Goal: Navigation & Orientation: Understand site structure

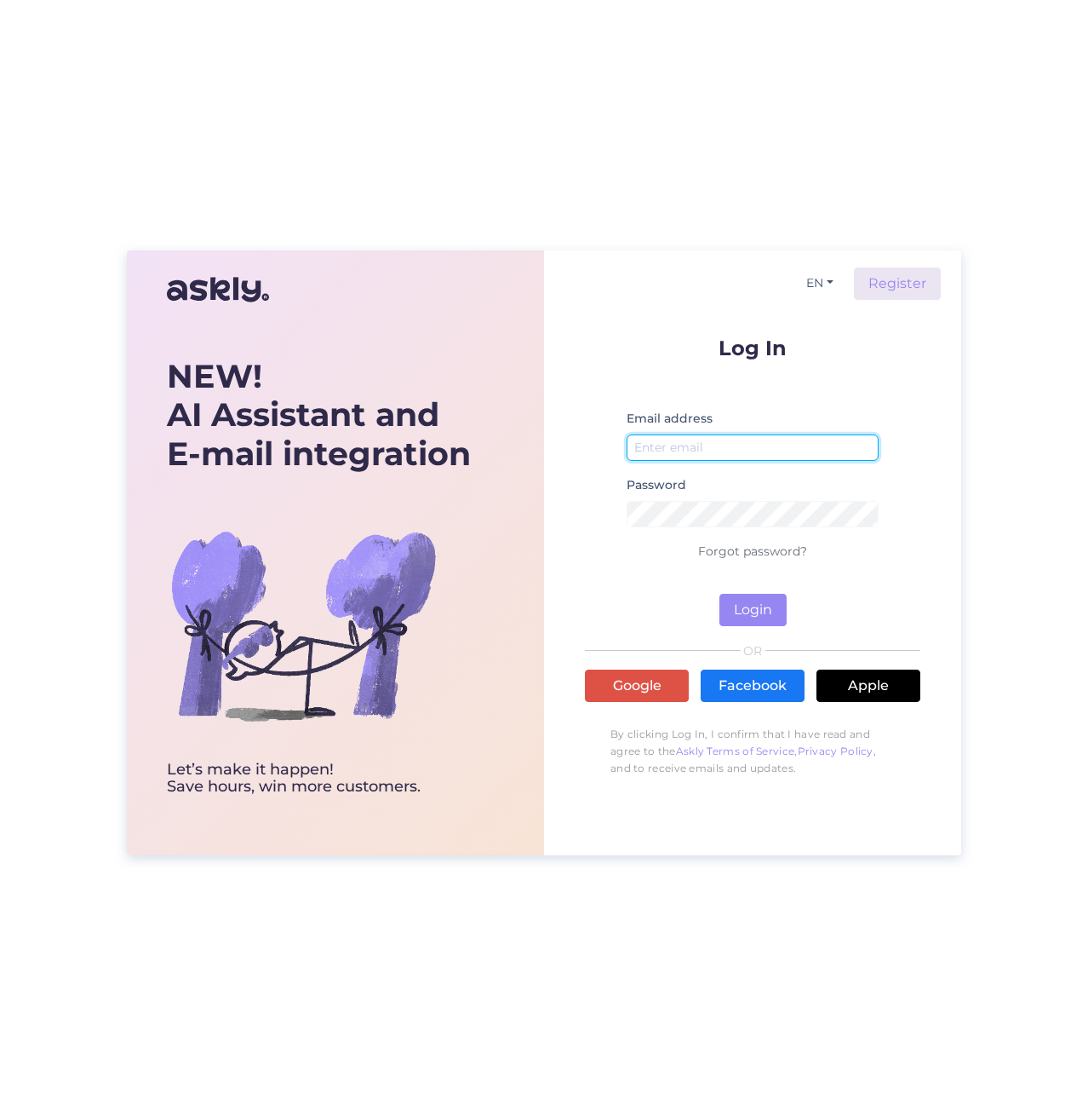
type input "[EMAIL_ADDRESS][DOMAIN_NAME]"
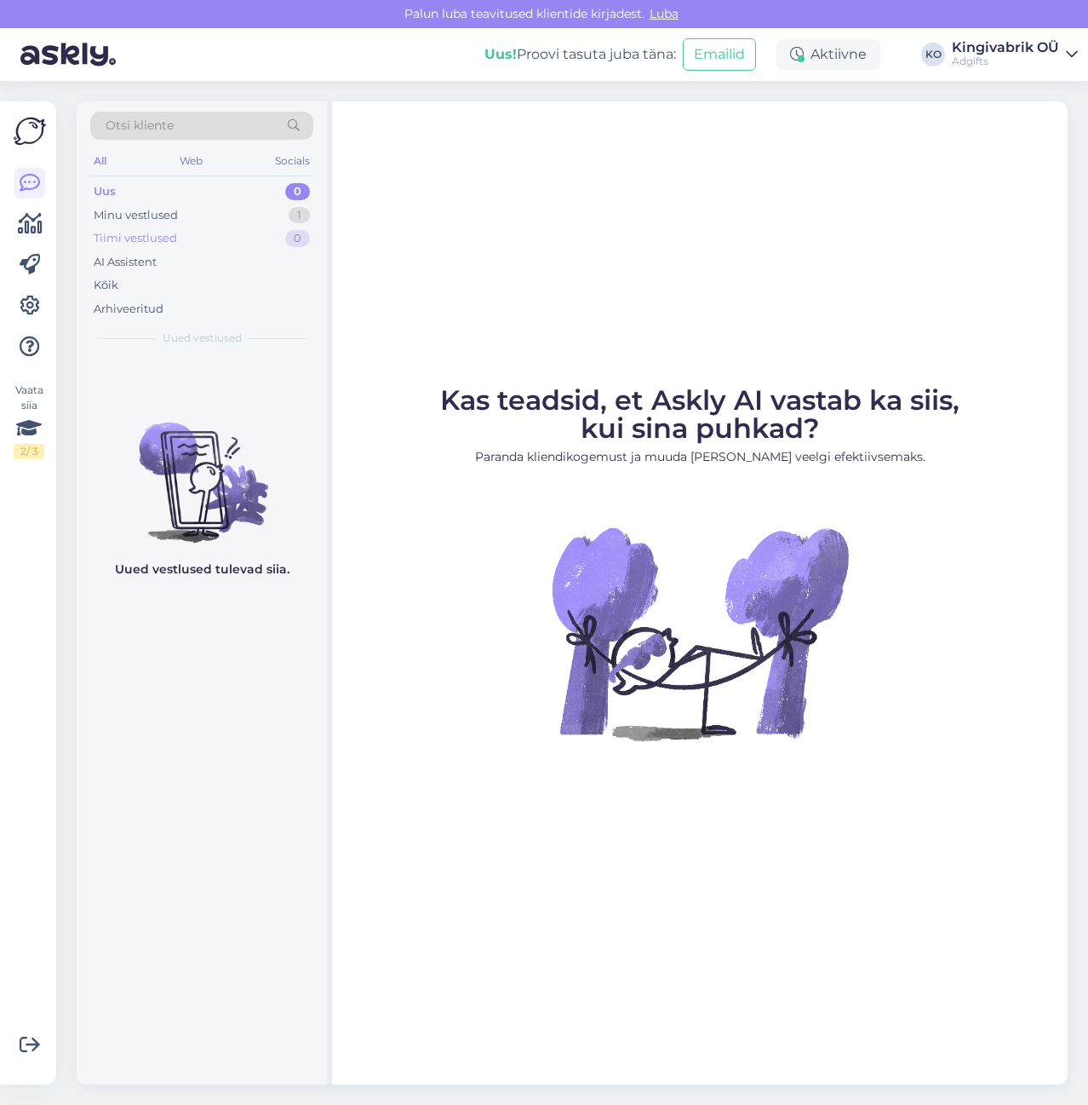
click at [140, 229] on div "Tiimi vestlused 0" at bounding box center [201, 239] width 223 height 24
click at [123, 210] on div "Minu vestlused" at bounding box center [136, 215] width 84 height 17
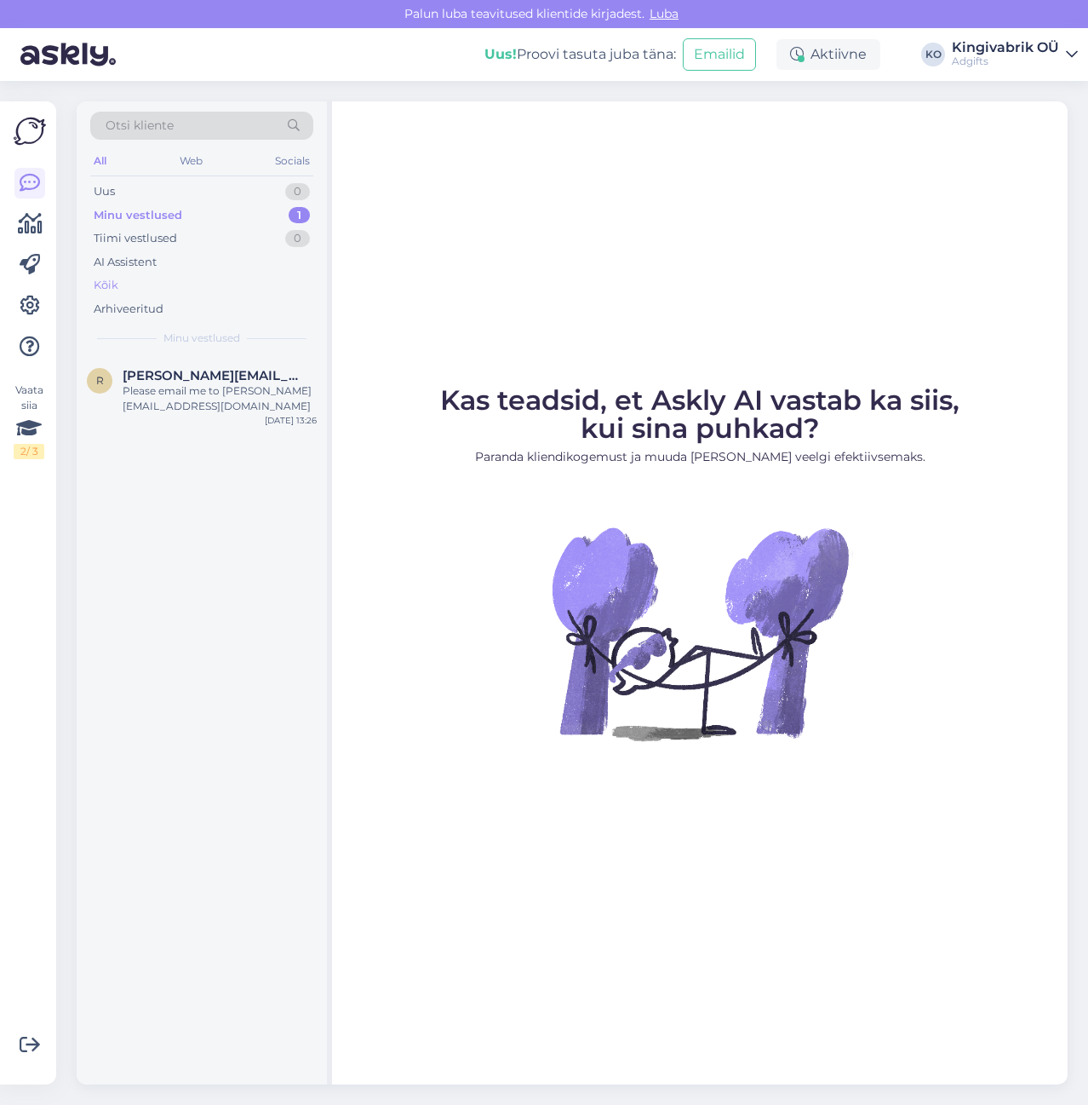
click at [114, 288] on div "Kõik" at bounding box center [106, 285] width 25 height 17
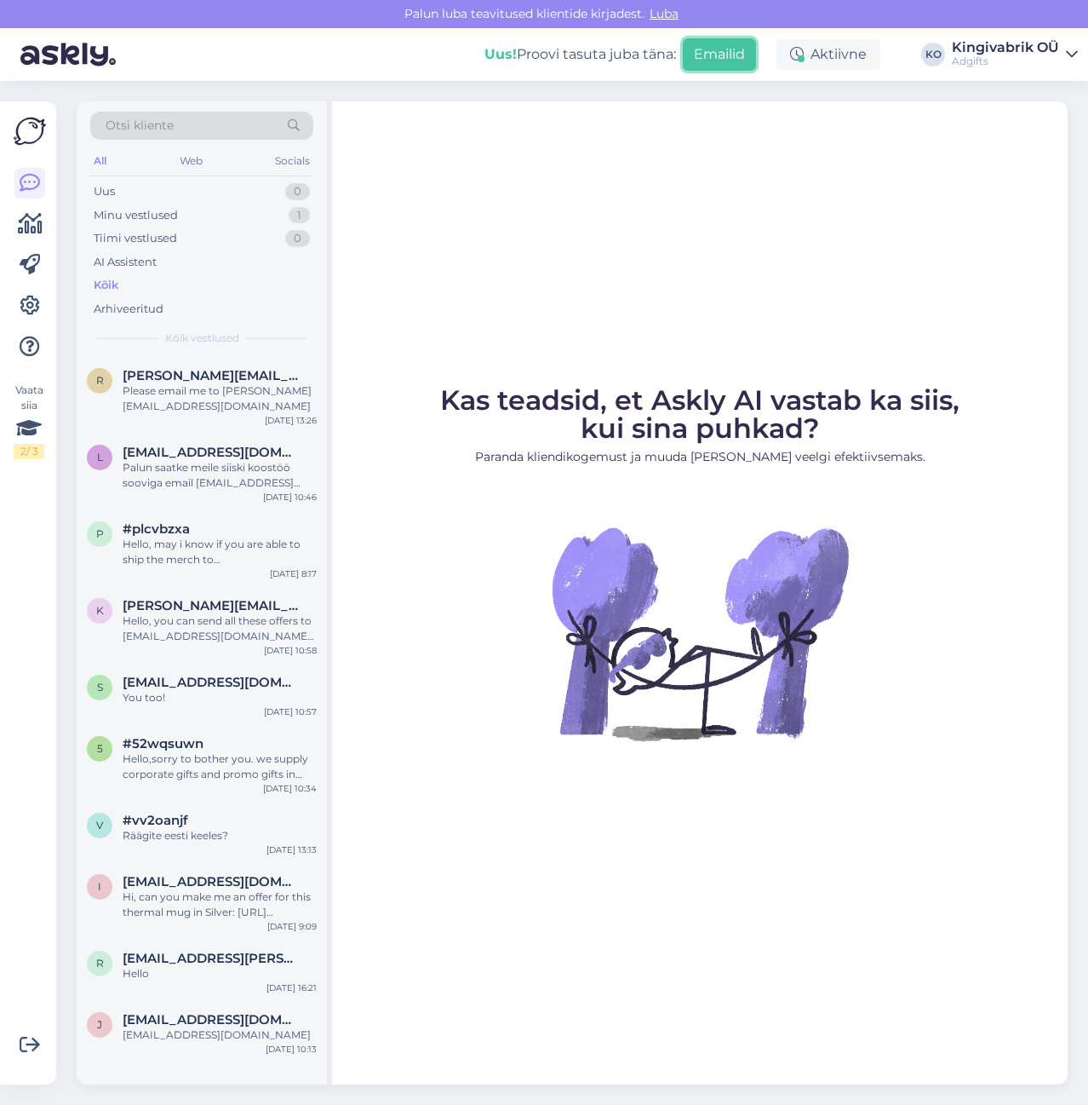
click at [708, 55] on button "Emailid" at bounding box center [719, 54] width 73 height 32
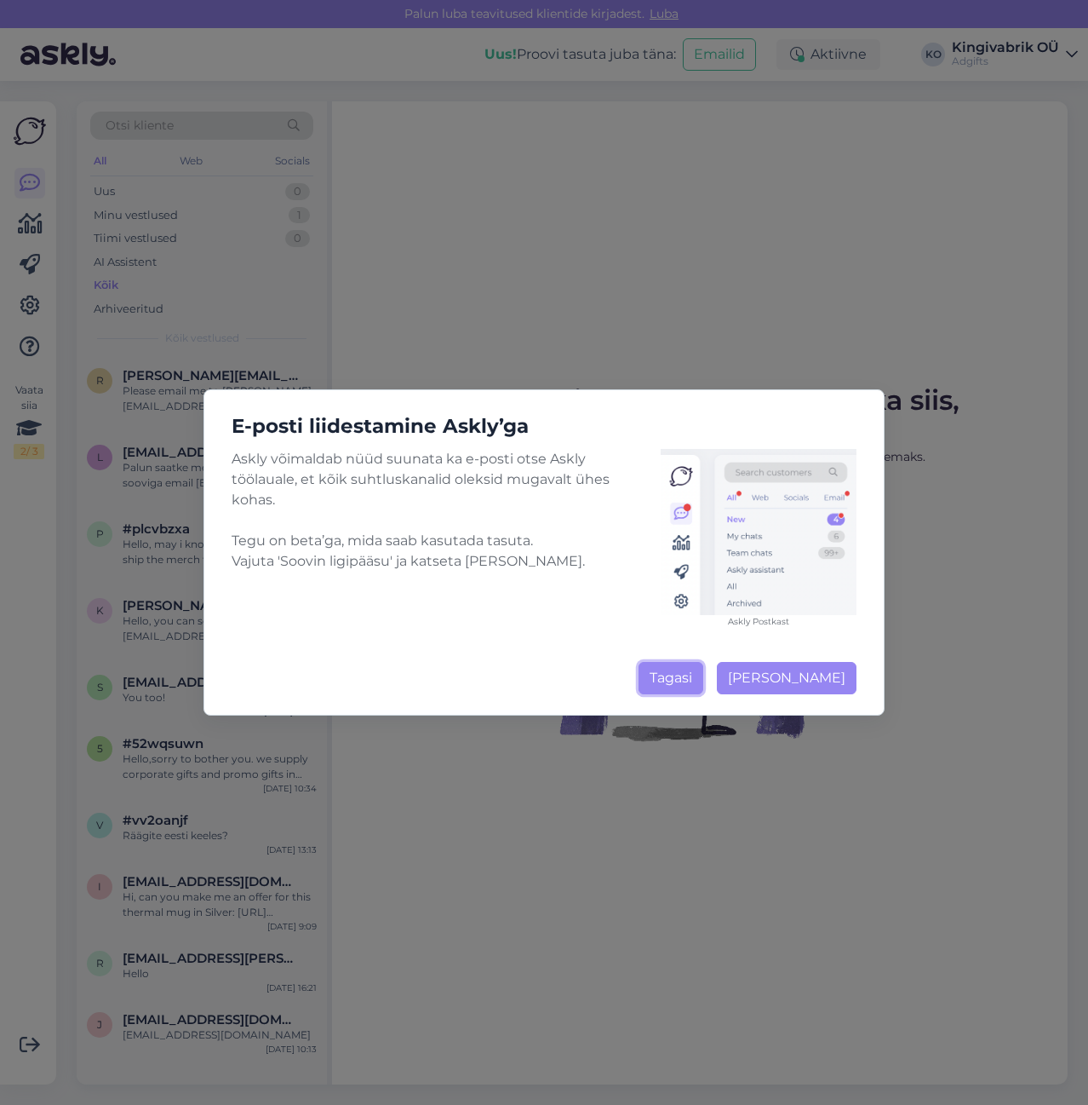
click at [675, 682] on button "Tagasi" at bounding box center [671, 678] width 65 height 32
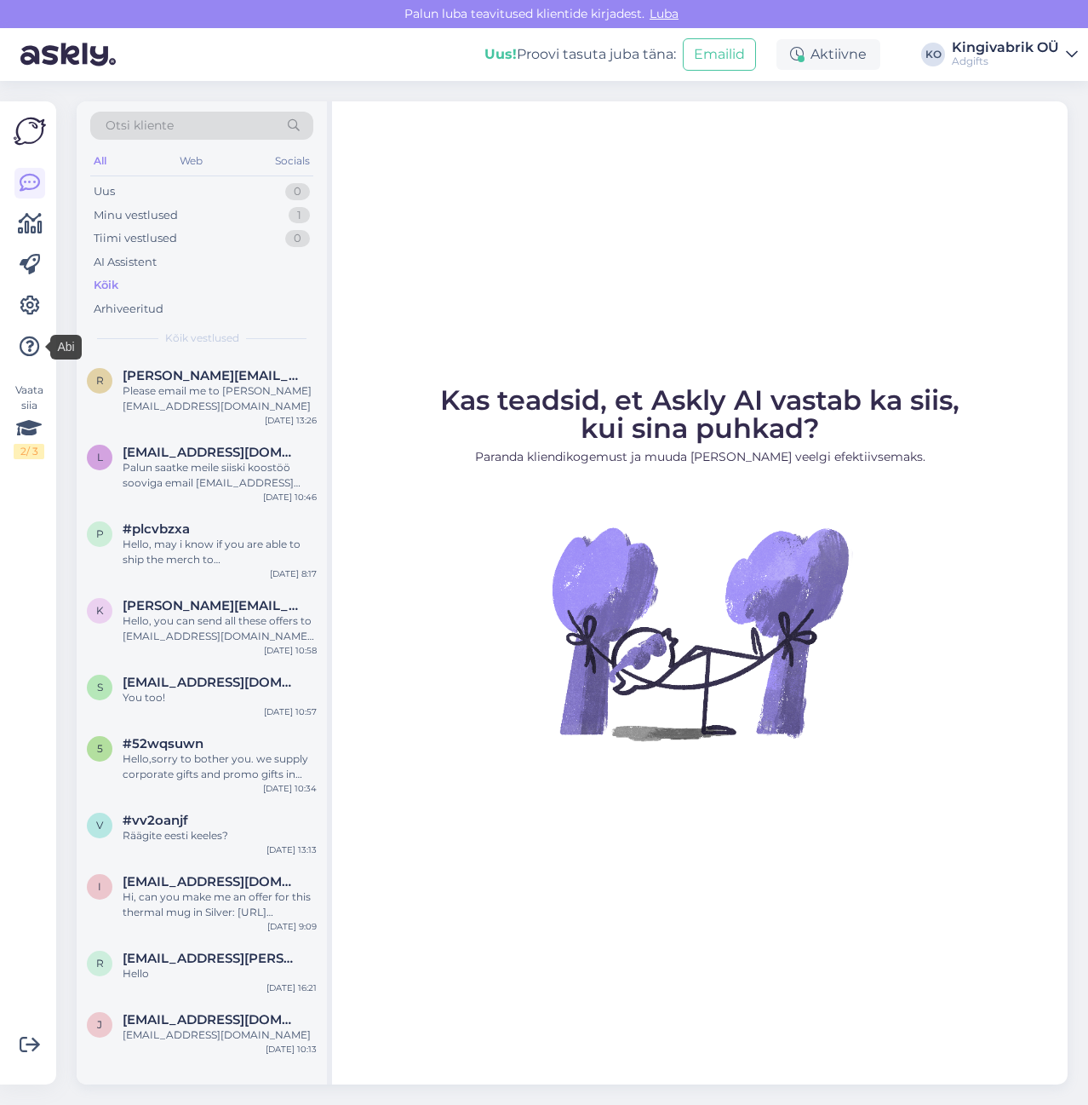
click at [586, 232] on div "Kas teadsid, et Askly AI vastab ka siis, kui sina puhkad? Paranda kliendikogemu…" at bounding box center [700, 592] width 736 height 983
click at [28, 429] on icon at bounding box center [29, 428] width 26 height 31
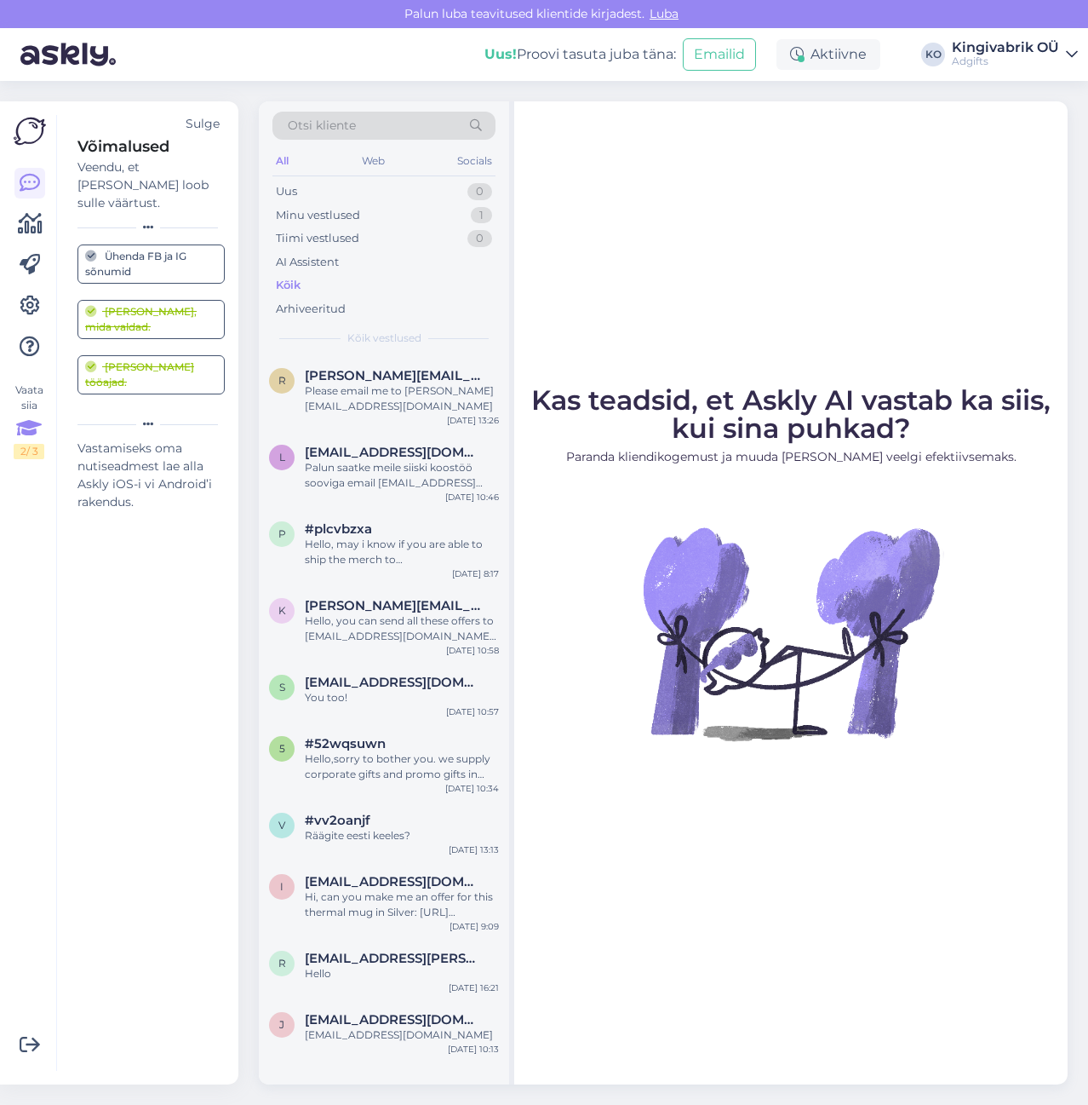
click at [750, 454] on p "Paranda kliendikogemust ja muuda [PERSON_NAME] veelgi efektiivsemaks." at bounding box center [791, 457] width 520 height 18
click at [27, 225] on icon at bounding box center [30, 224] width 25 height 20
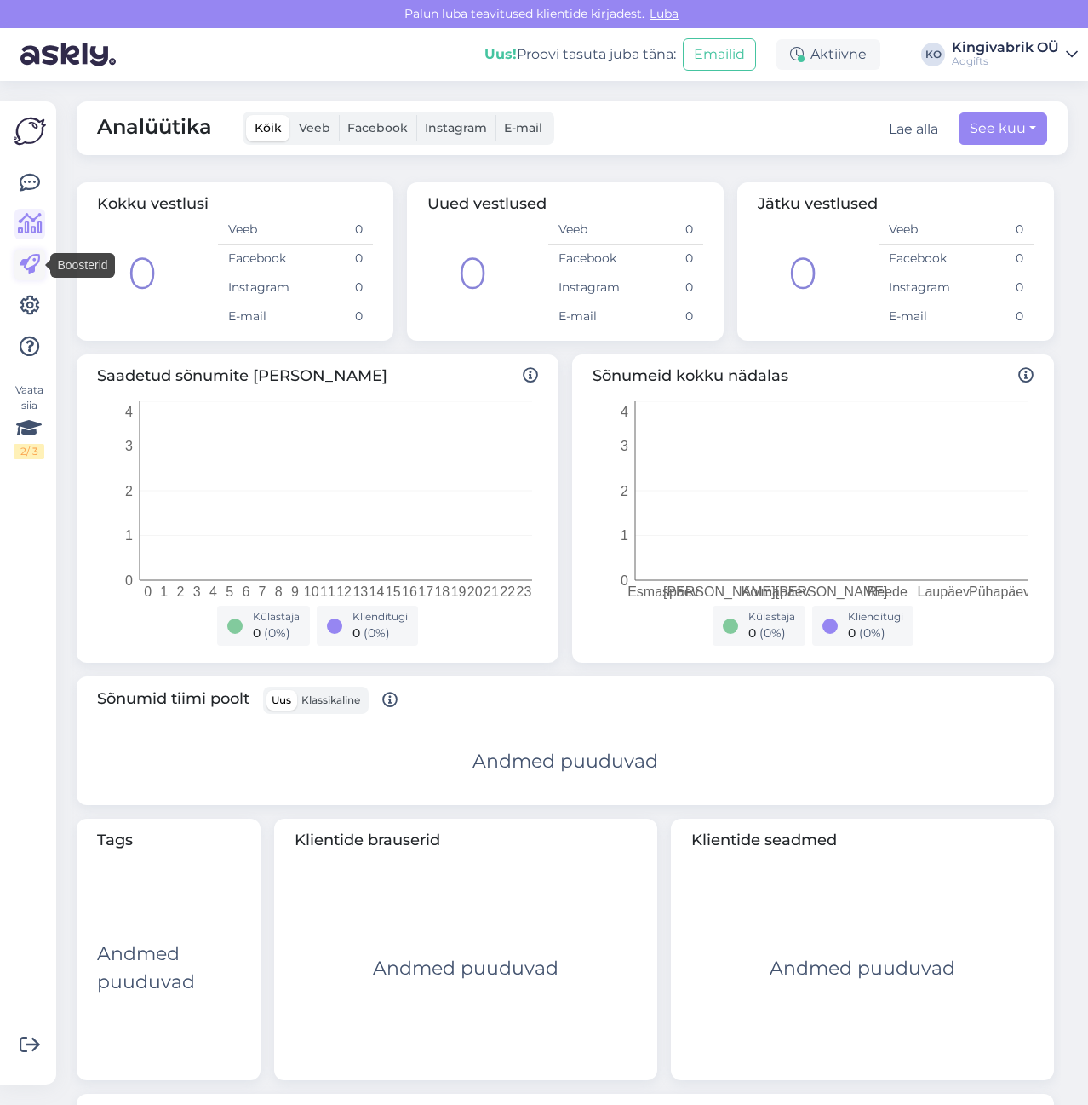
click at [28, 262] on icon at bounding box center [30, 265] width 20 height 20
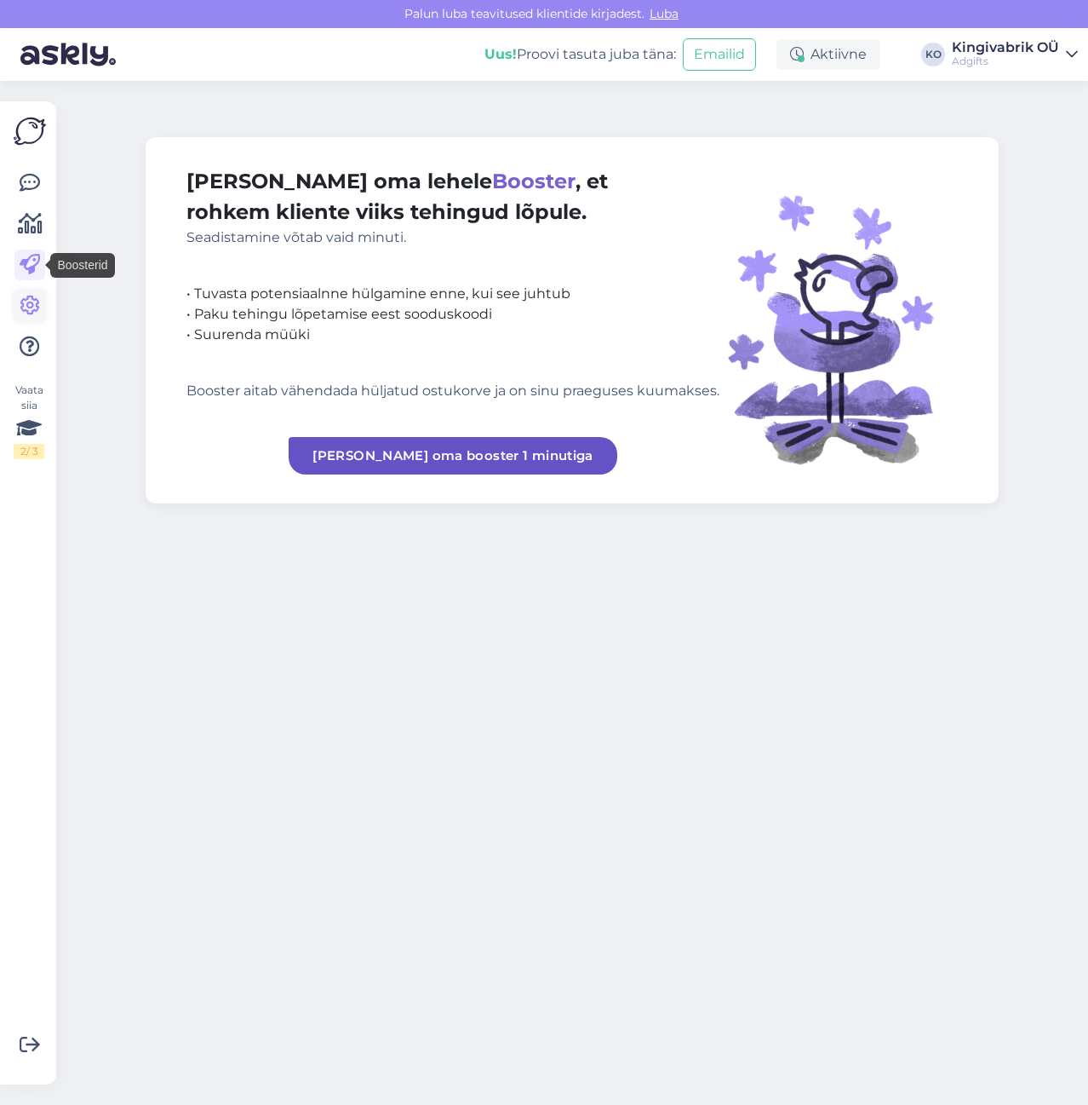
click at [22, 304] on icon at bounding box center [30, 306] width 20 height 20
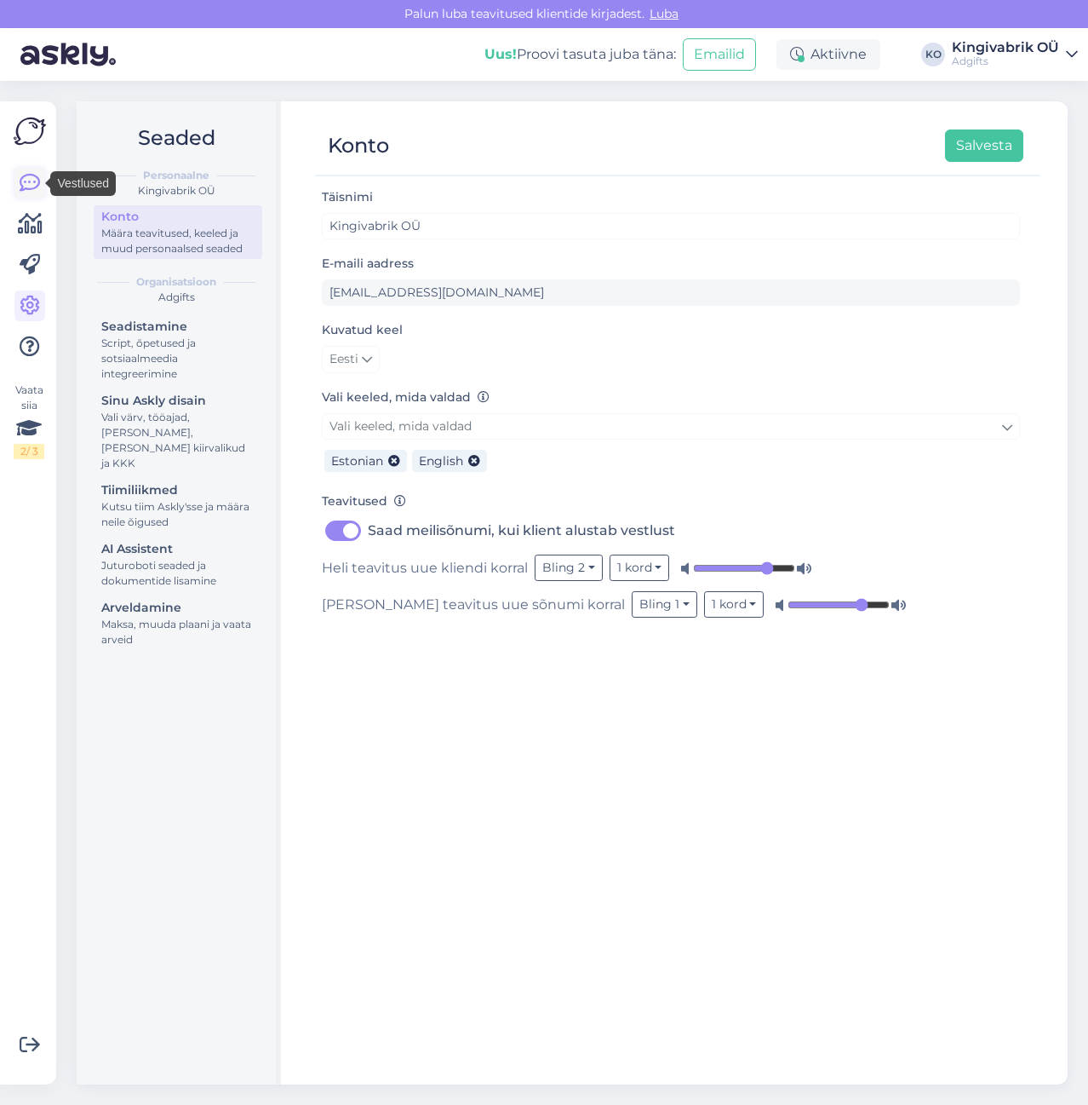
click at [27, 186] on icon at bounding box center [30, 183] width 20 height 20
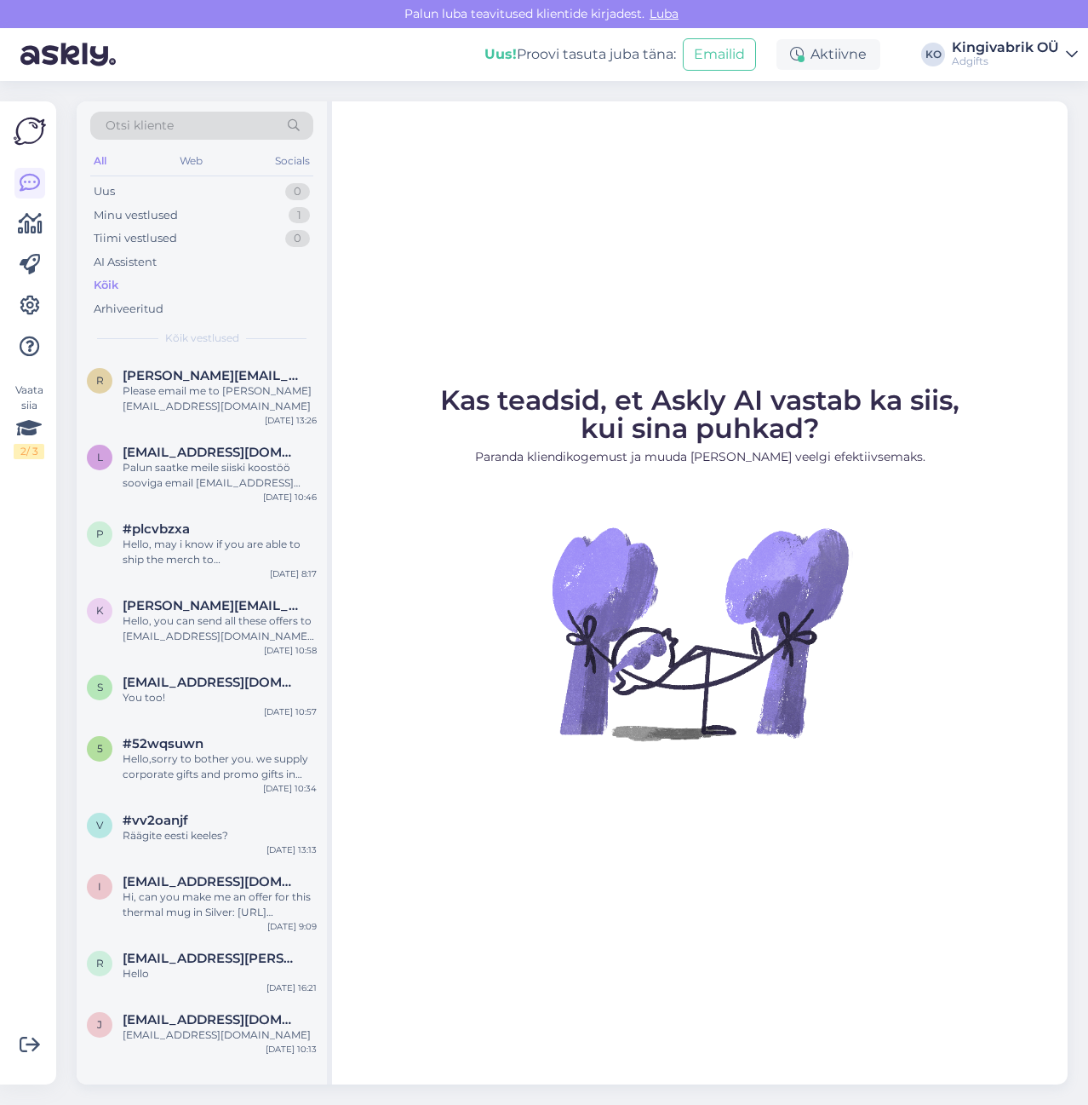
drag, startPoint x: 444, startPoint y: 395, endPoint x: 835, endPoint y: 441, distance: 393.6
click at [835, 441] on figcaption "Kas teadsid, et Askly AI vastab ka siis, kui sina puhkad? Paranda kliendikogemu…" at bounding box center [700, 433] width 520 height 93
click at [849, 426] on figcaption "Kas teadsid, et Askly AI vastab ka siis, kui sina puhkad? Paranda kliendikogemu…" at bounding box center [700, 433] width 520 height 93
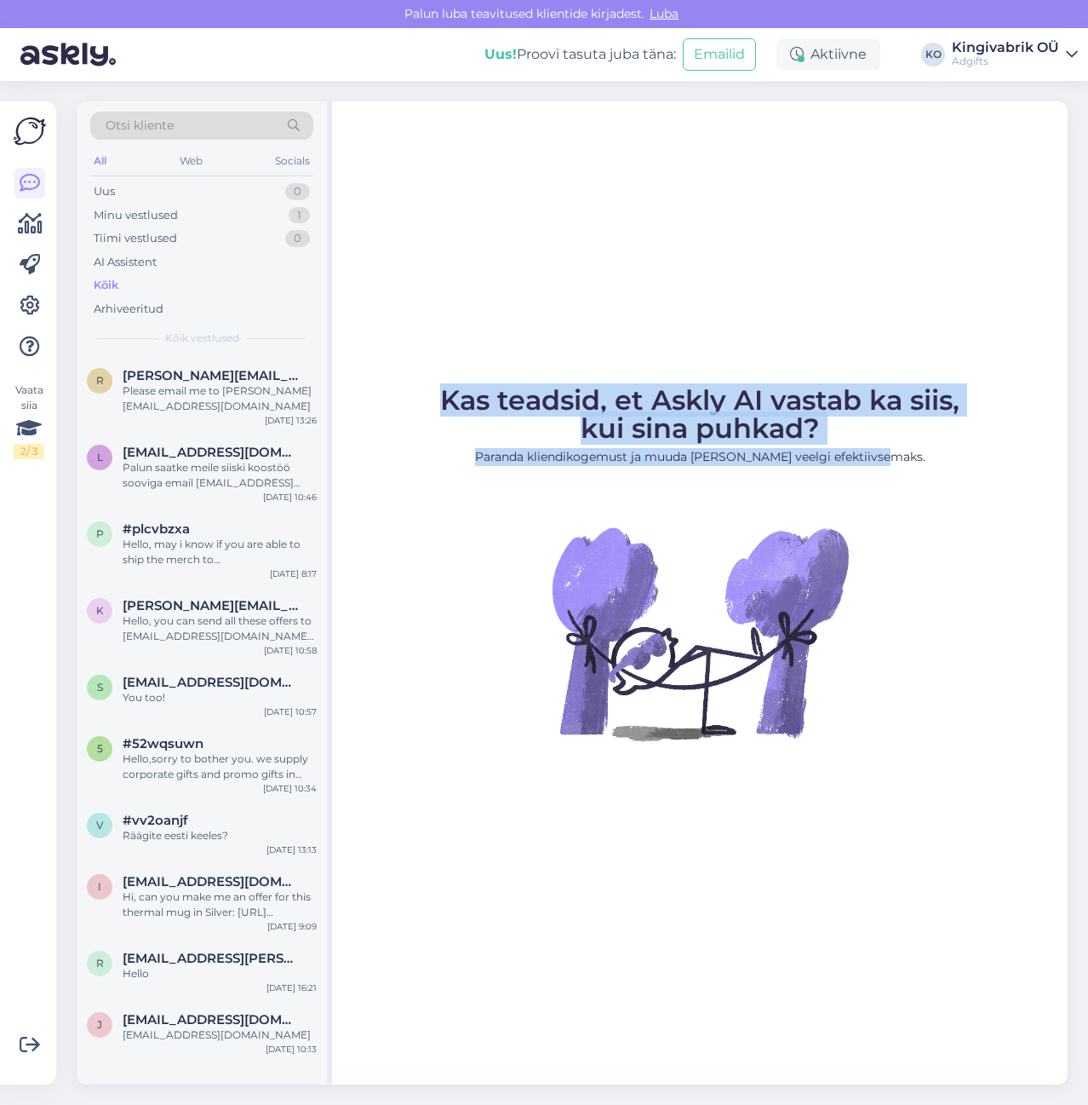
drag, startPoint x: 442, startPoint y: 402, endPoint x: 936, endPoint y: 463, distance: 497.8
click at [936, 463] on figcaption "Kas teadsid, et Askly AI vastab ka siis, kui sina puhkad? Paranda kliendikogemu…" at bounding box center [700, 433] width 520 height 93
click at [936, 463] on p "Paranda kliendikogemust ja muuda [PERSON_NAME] veelgi efektiivsemaks." at bounding box center [700, 457] width 520 height 18
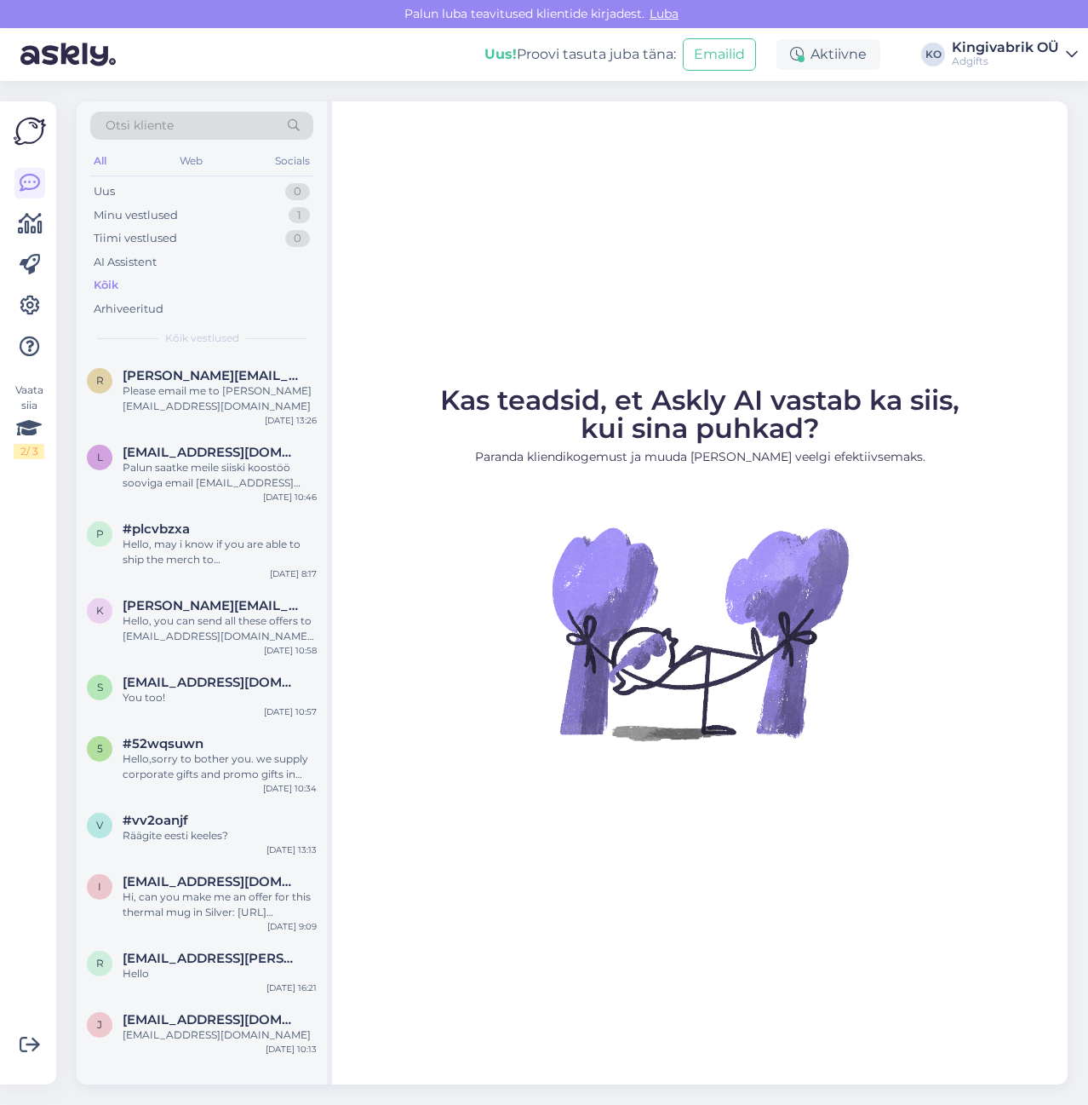
drag, startPoint x: 445, startPoint y: 285, endPoint x: 490, endPoint y: 244, distance: 60.3
click at [445, 284] on div "Kas teadsid, et Askly AI vastab ka siis, kui sina puhkad? Paranda kliendikogemu…" at bounding box center [700, 592] width 736 height 983
click at [508, 250] on div "Kas teadsid, et Askly AI vastab ka siis, kui sina puhkad? Paranda kliendikogemu…" at bounding box center [700, 592] width 736 height 983
click at [548, 261] on div "Kas teadsid, et Askly AI vastab ka siis, kui sina puhkad? Paranda kliendikogemu…" at bounding box center [700, 592] width 736 height 983
click at [626, 231] on div "Kas teadsid, et Askly AI vastab ka siis, kui sina puhkad? Paranda kliendikogemu…" at bounding box center [700, 592] width 736 height 983
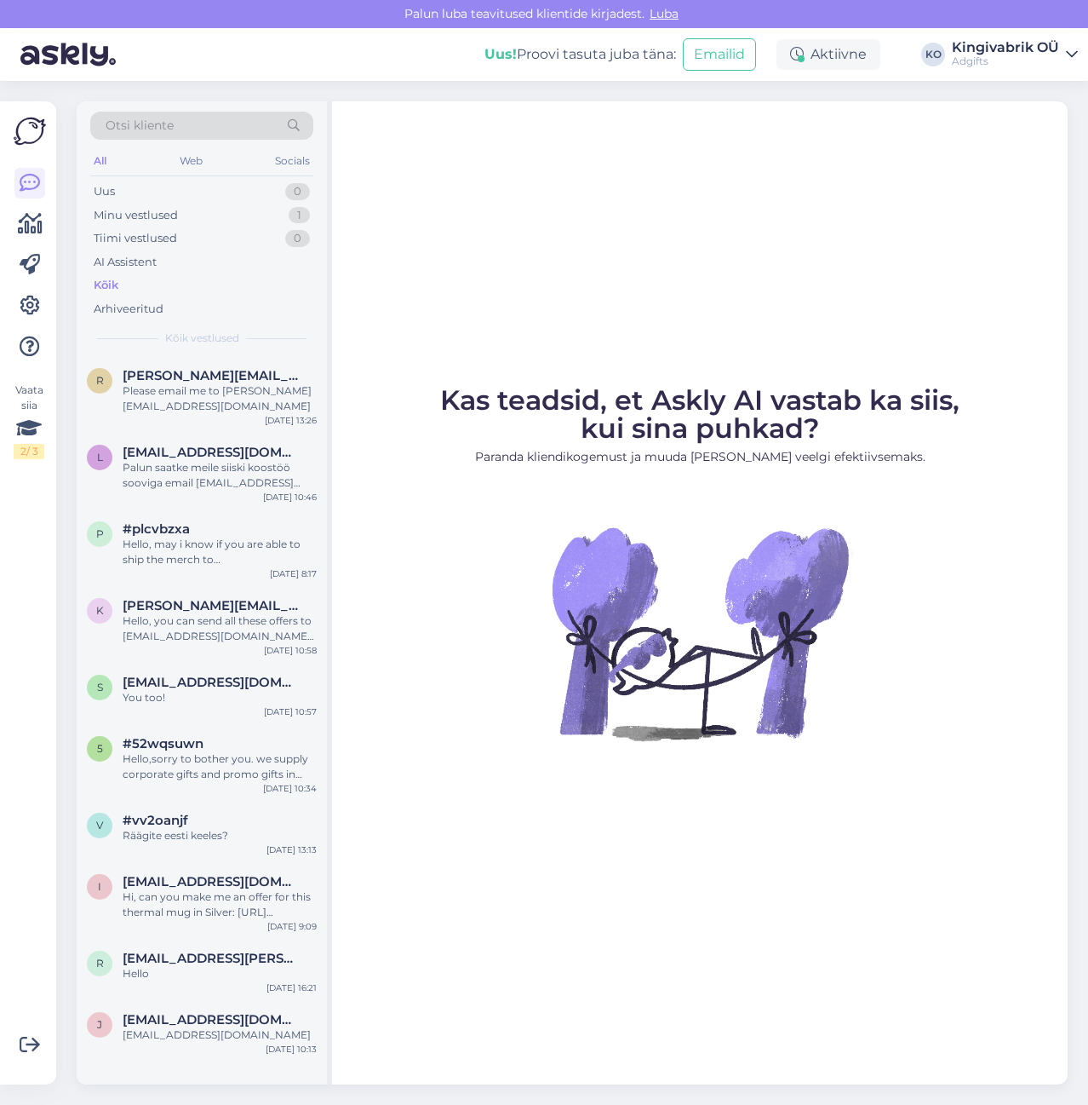
click at [627, 323] on div "Kas teadsid, et Askly AI vastab ka siis, kui sina puhkad? Paranda kliendikogemu…" at bounding box center [700, 592] width 736 height 983
click at [629, 150] on div "Kas teadsid, et Askly AI vastab ka siis, kui sina puhkad? Paranda kliendikogemu…" at bounding box center [700, 592] width 736 height 983
